Goal: Task Accomplishment & Management: Manage account settings

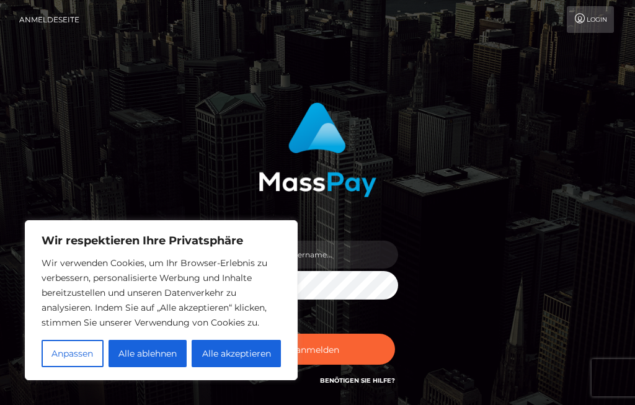
click at [254, 350] on font "Alle akzeptieren" at bounding box center [236, 353] width 69 height 11
checkbox input "true"
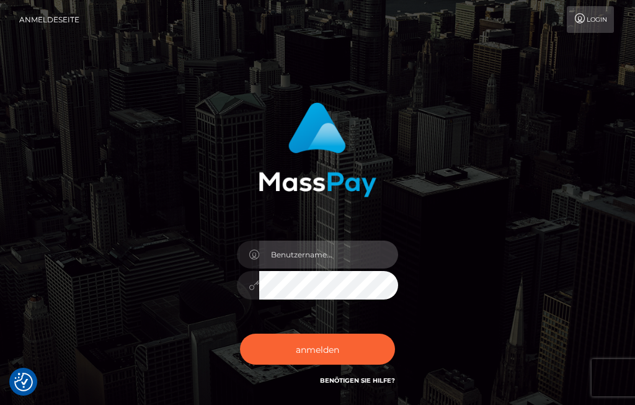
click at [349, 256] on input "text" at bounding box center [328, 255] width 139 height 28
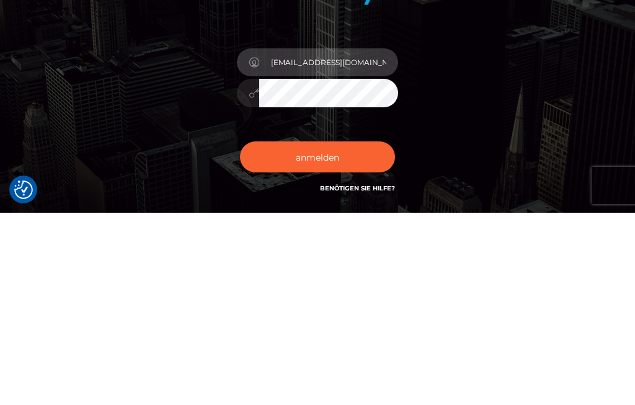
type input "ritasch11@aol.com"
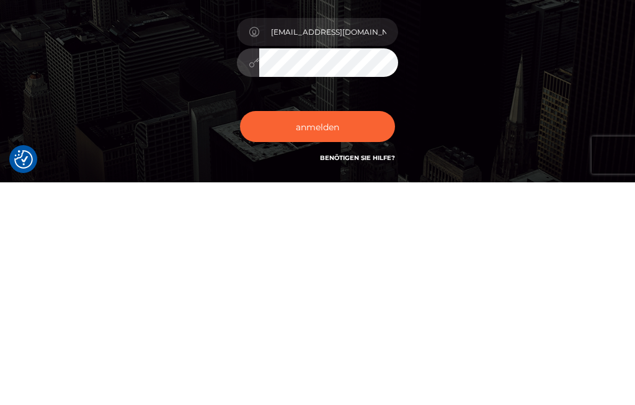
scroll to position [5, 0]
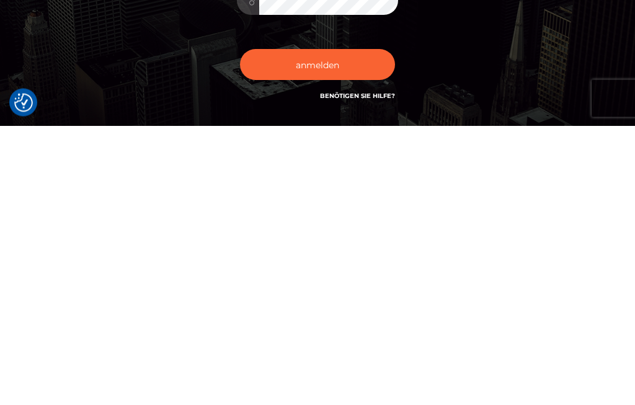
click at [326, 339] on font "anmelden" at bounding box center [317, 344] width 43 height 11
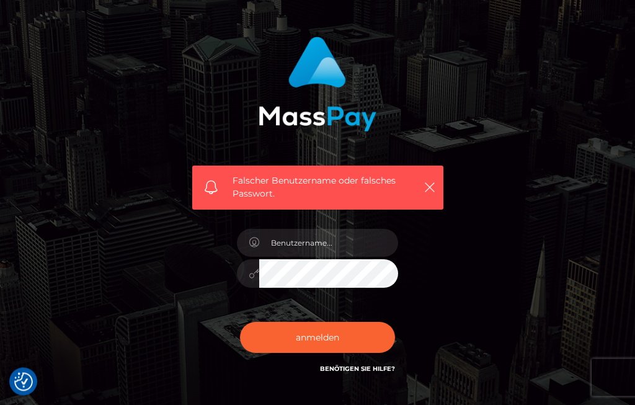
scroll to position [74, 0]
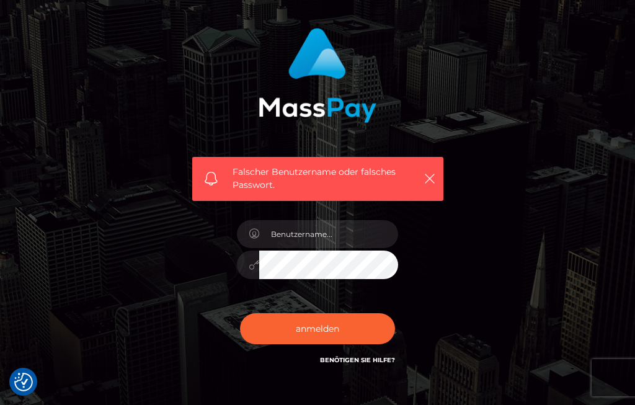
click at [430, 180] on icon "button" at bounding box center [430, 178] width 12 height 12
click at [425, 175] on icon "button" at bounding box center [430, 178] width 12 height 12
click at [424, 184] on icon "button" at bounding box center [430, 178] width 12 height 12
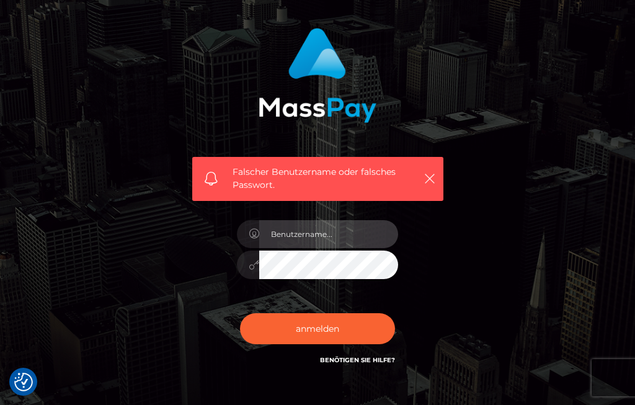
click at [369, 239] on input "text" at bounding box center [328, 234] width 139 height 28
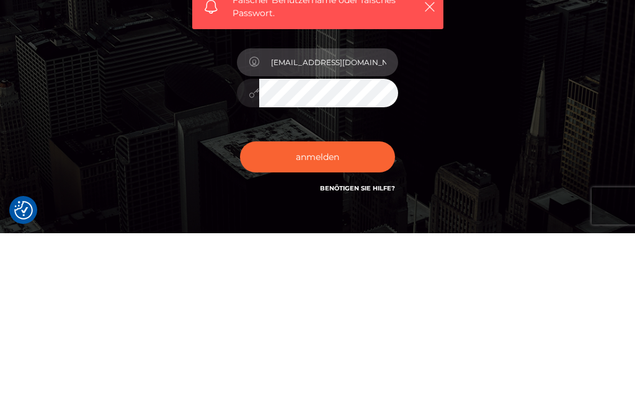
type input "ritasch11@aol.com"
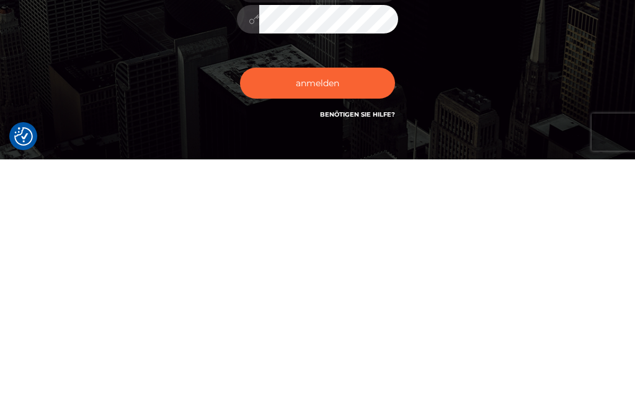
click at [327, 323] on font "anmelden" at bounding box center [317, 328] width 43 height 11
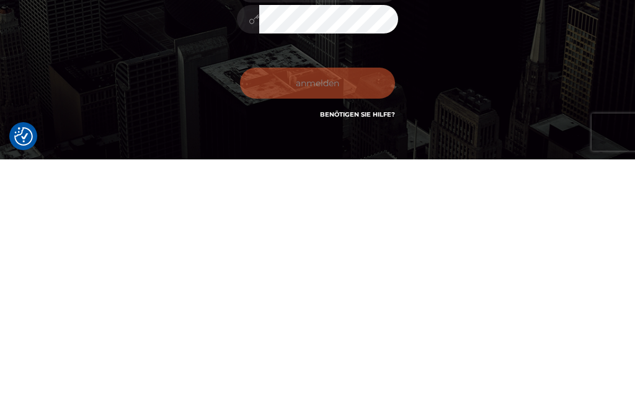
scroll to position [151, 0]
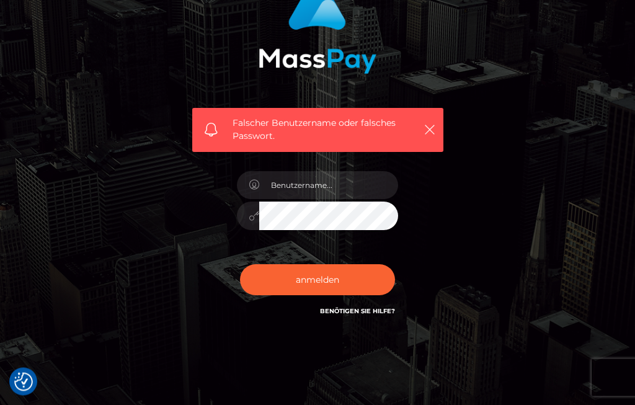
scroll to position [151, 0]
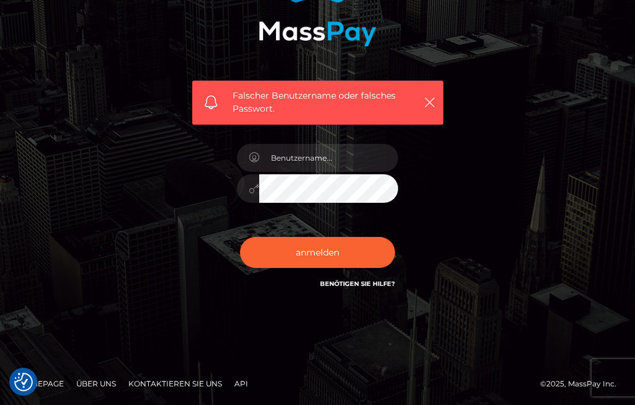
click at [373, 285] on font "Benötigen Sie Hilfe?" at bounding box center [357, 284] width 75 height 8
